Goal: Find specific page/section: Find specific page/section

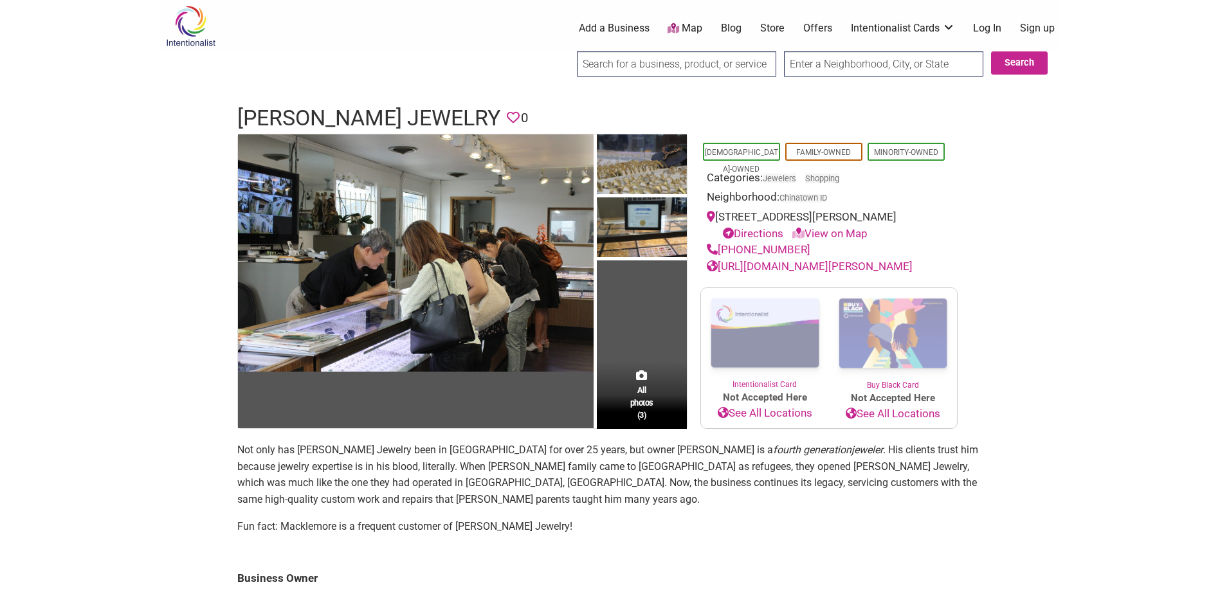
click at [776, 26] on link "Store" at bounding box center [772, 28] width 24 height 14
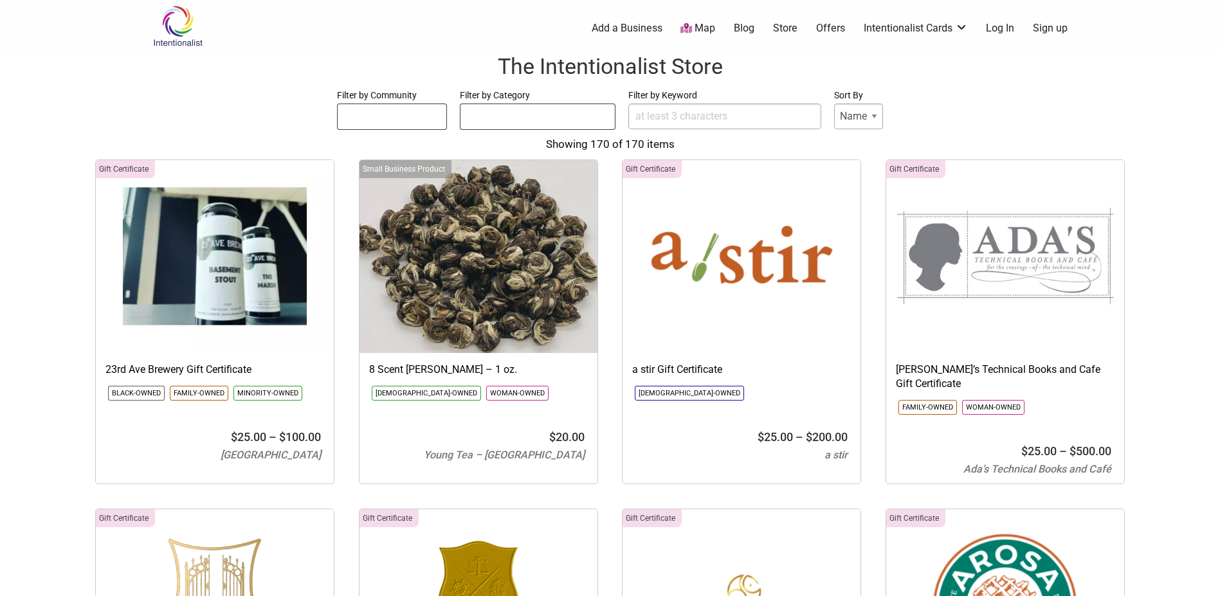
select select
click at [734, 127] on input "Filter by Keyword" at bounding box center [724, 117] width 193 height 26
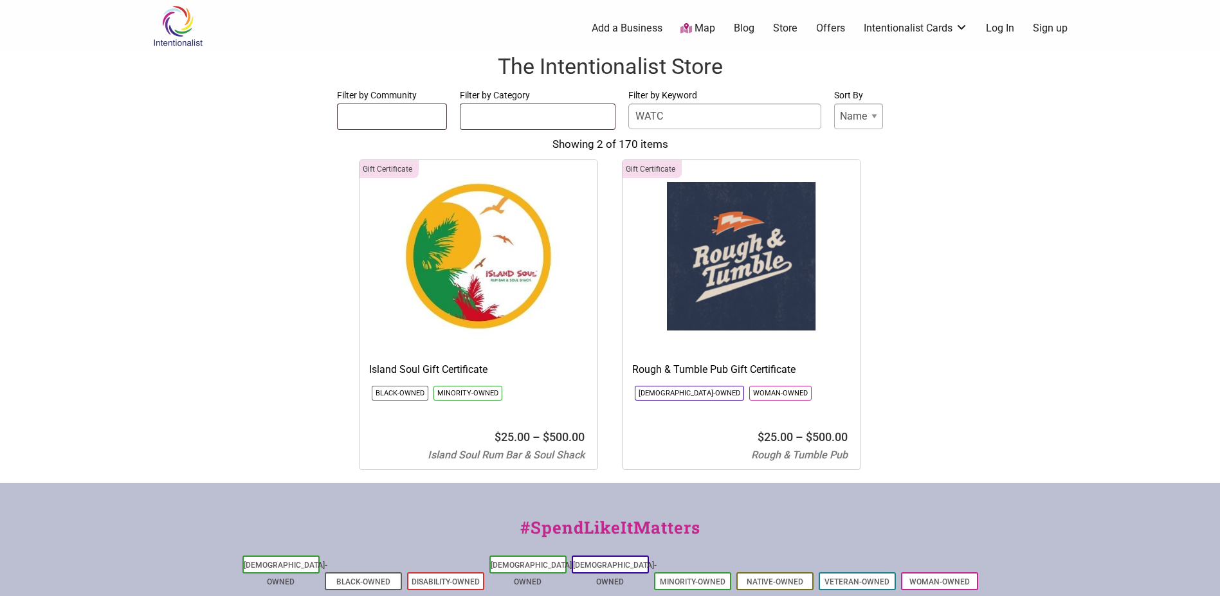
type input "WATCH"
